Goal: Ask a question

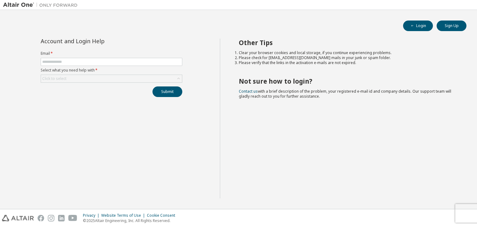
click at [133, 66] on form "Email * Select what you need help with * Click to select" at bounding box center [112, 67] width 142 height 32
click at [421, 30] on button "Login" at bounding box center [418, 25] width 30 height 11
